Goal: Entertainment & Leisure: Consume media (video, audio)

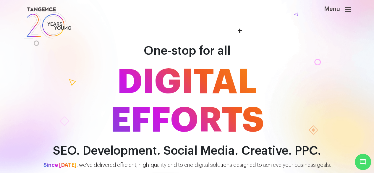
click at [348, 13] on icon at bounding box center [348, 9] width 6 height 7
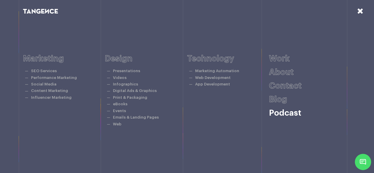
click at [280, 114] on link "Podcast" at bounding box center [285, 113] width 32 height 8
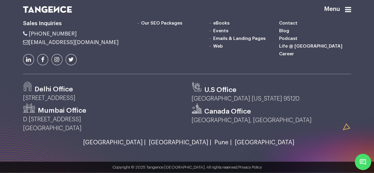
scroll to position [816, 0]
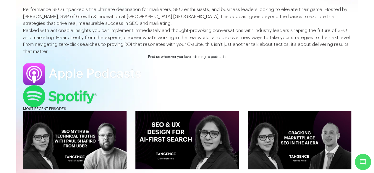
scroll to position [0, 0]
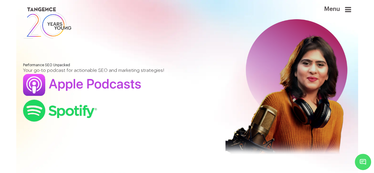
click at [56, 11] on img at bounding box center [47, 23] width 49 height 34
